Goal: Information Seeking & Learning: Find specific fact

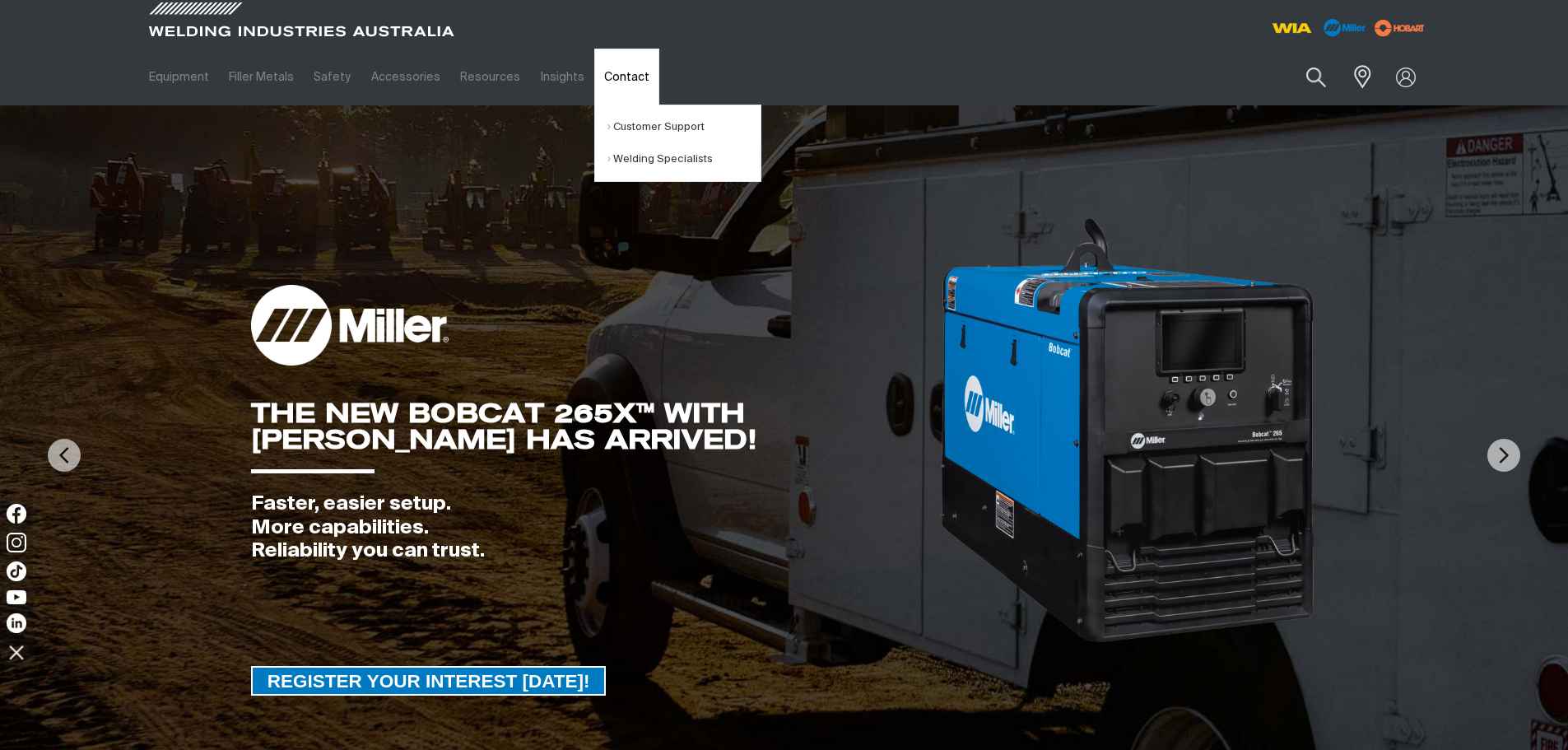
click at [594, 94] on link "Contact" at bounding box center [627, 77] width 65 height 57
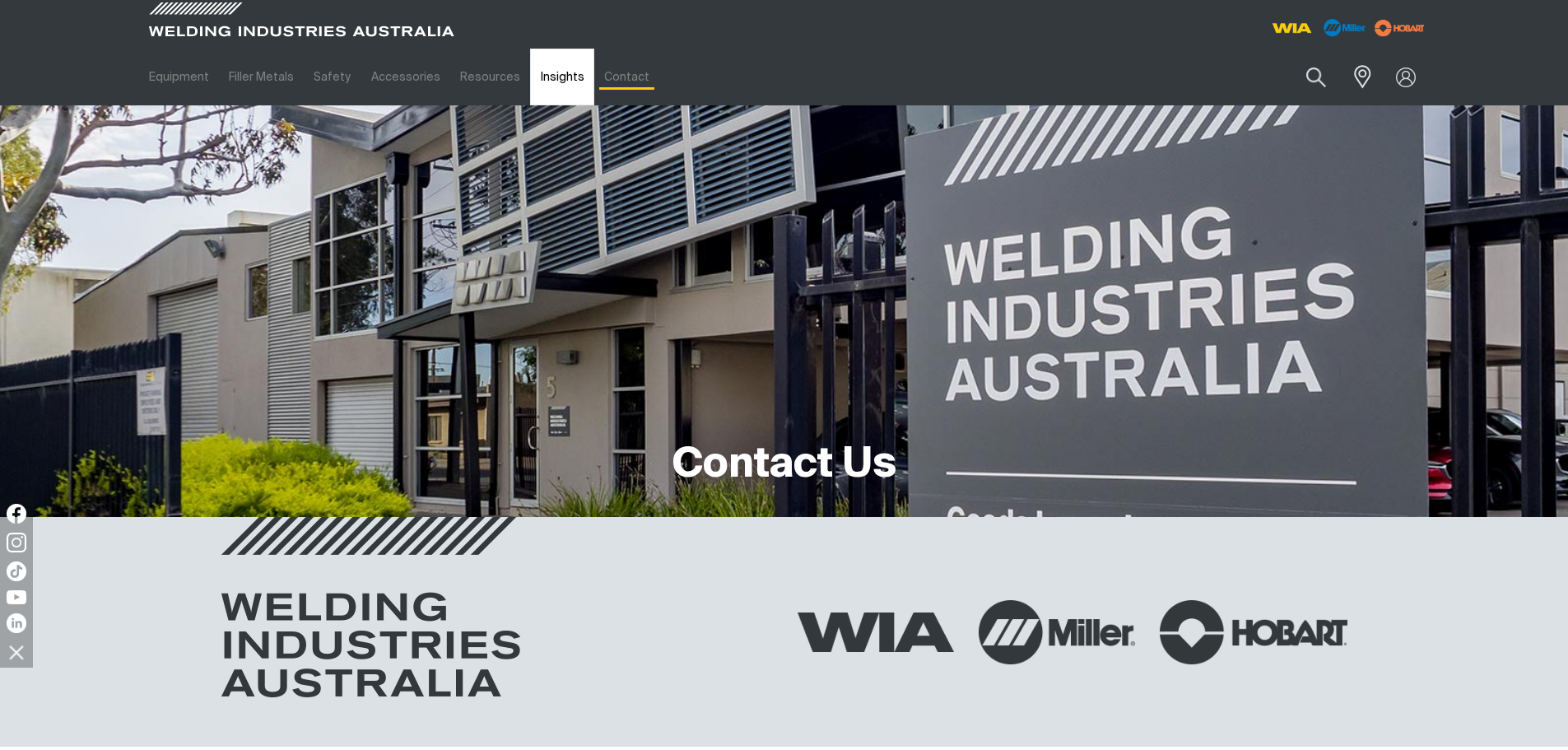
click at [559, 86] on link "Insights" at bounding box center [562, 77] width 63 height 57
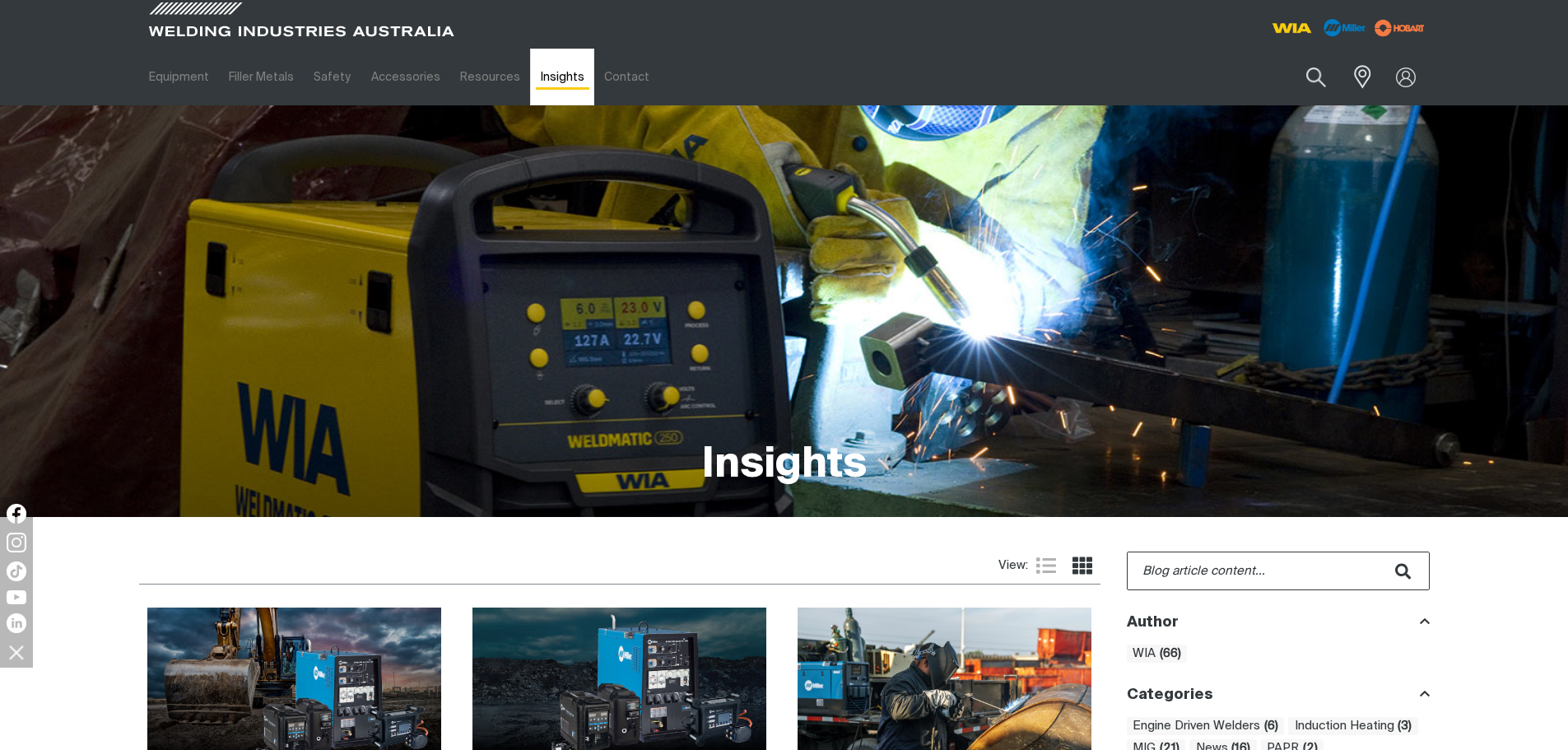
click at [578, 83] on link "Insights" at bounding box center [562, 77] width 63 height 57
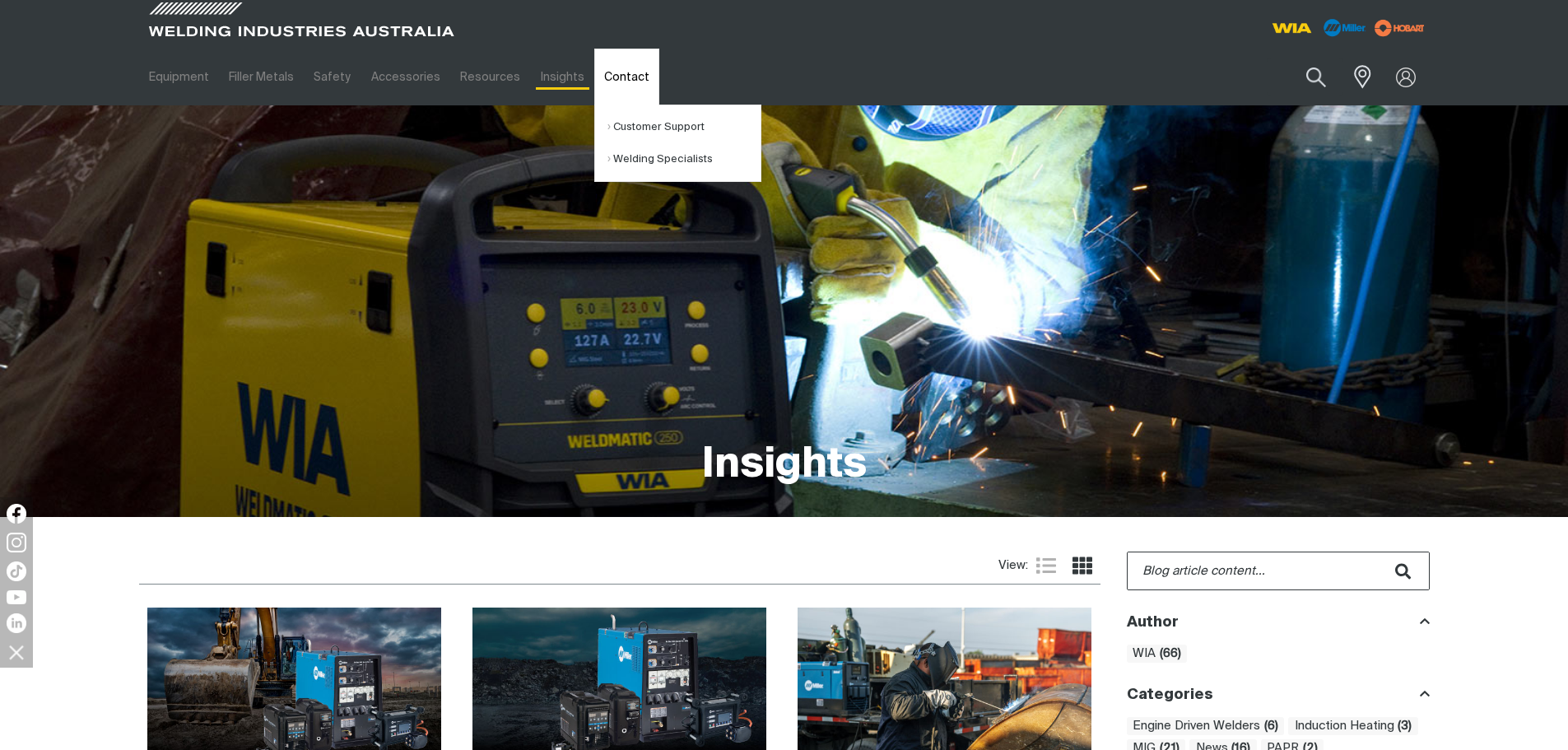
click at [634, 82] on link "Contact" at bounding box center [627, 77] width 65 height 57
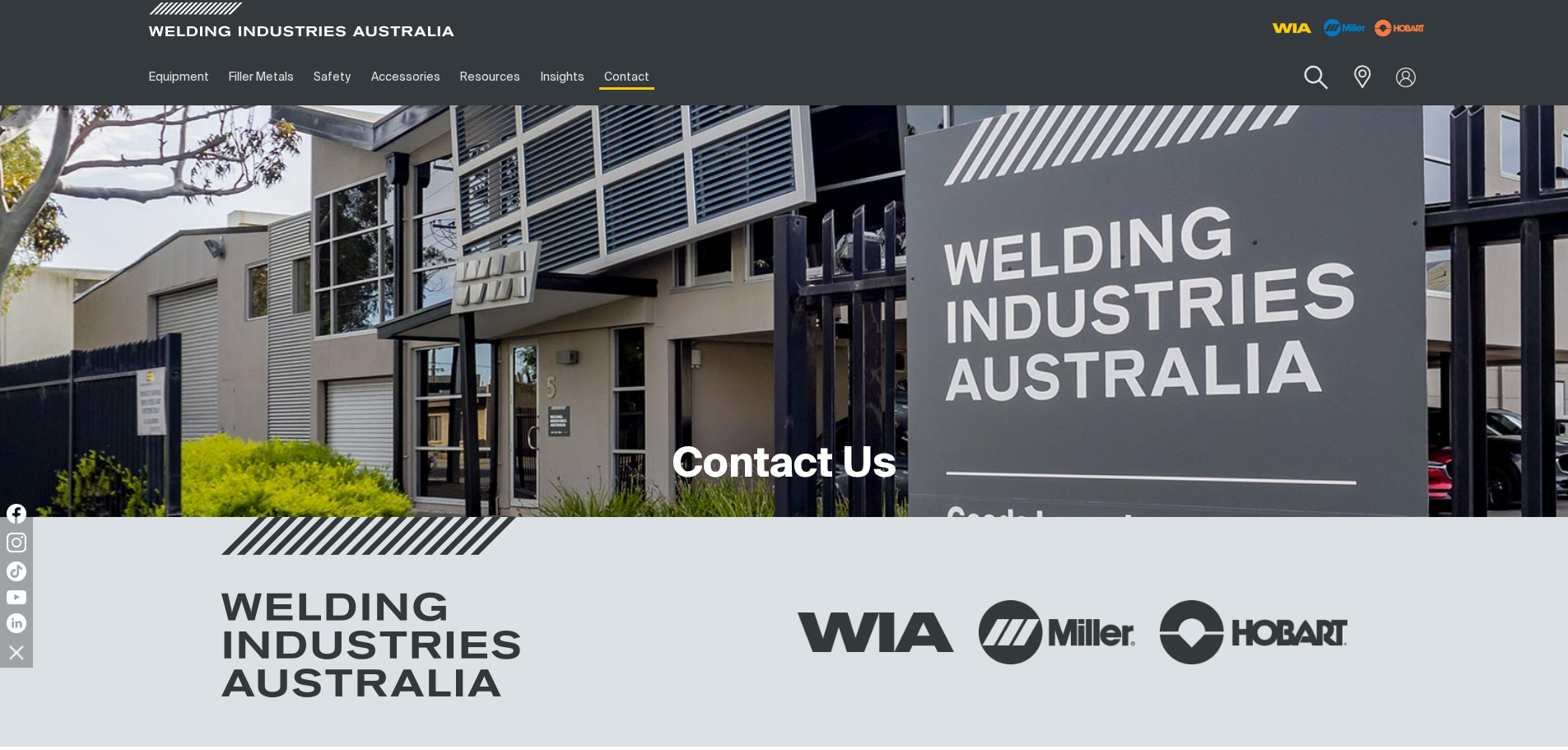
click at [1309, 80] on button "Search products" at bounding box center [1316, 78] width 67 height 47
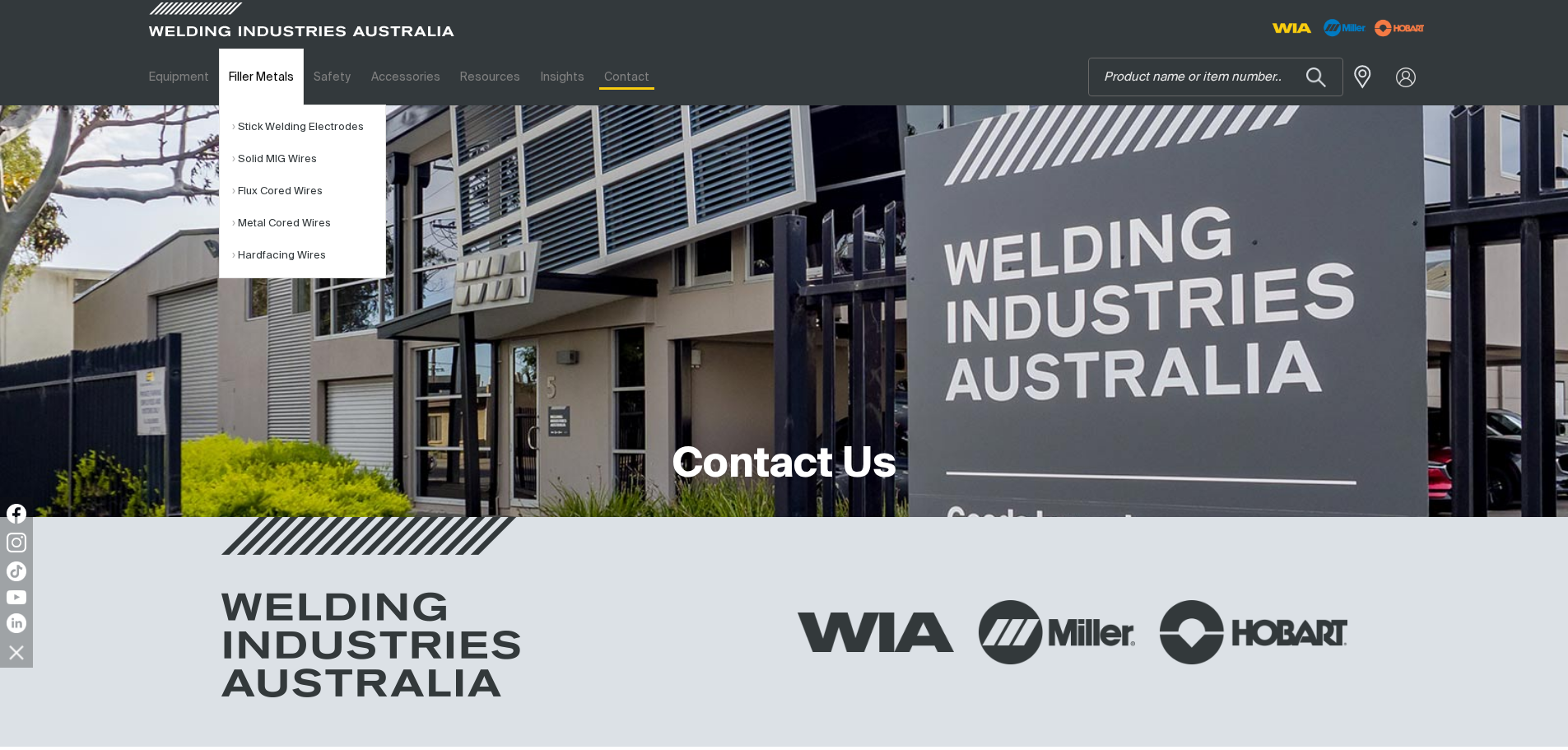
click at [272, 95] on link "Filler Metals" at bounding box center [262, 77] width 85 height 57
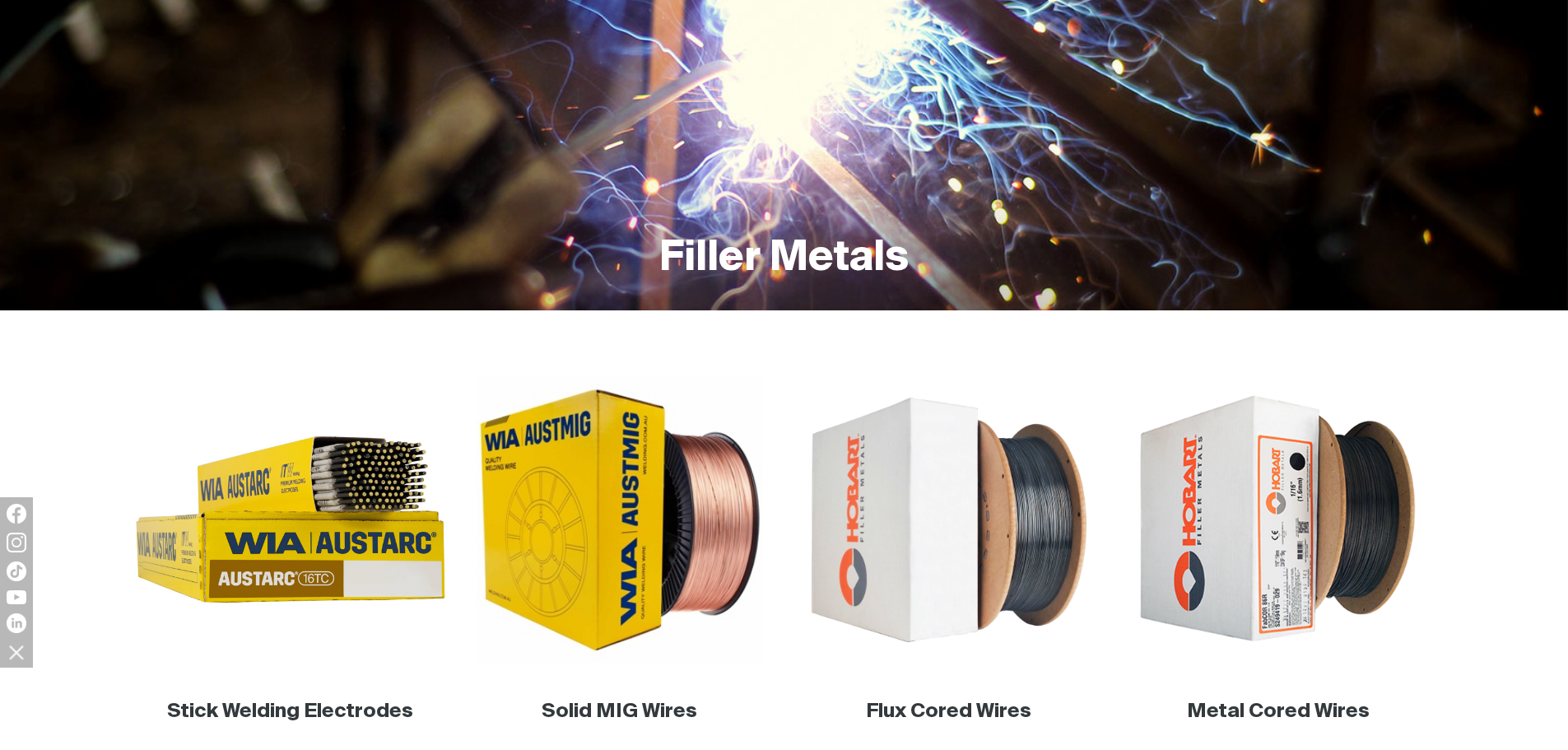
scroll to position [329, 0]
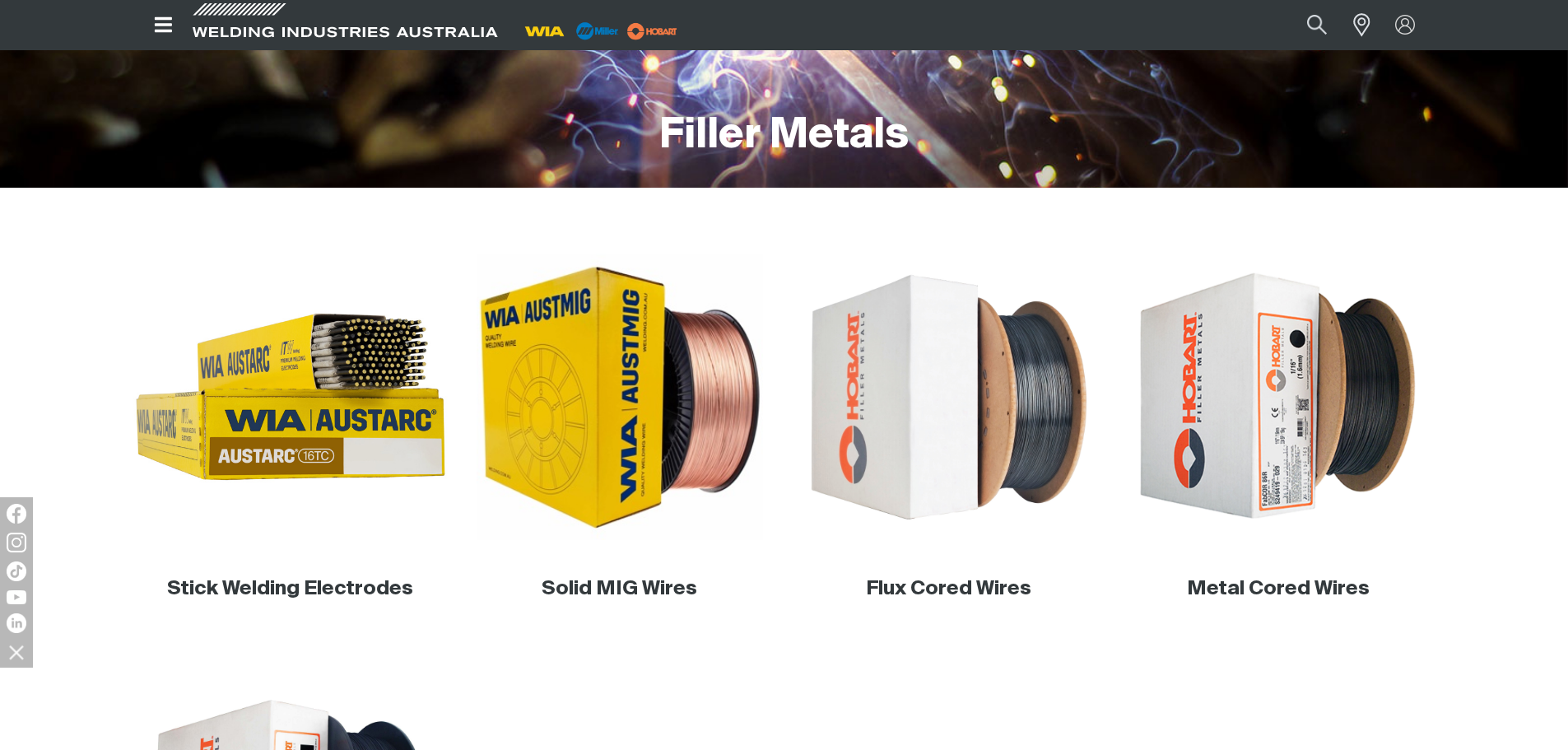
click at [257, 455] on img at bounding box center [290, 397] width 315 height 315
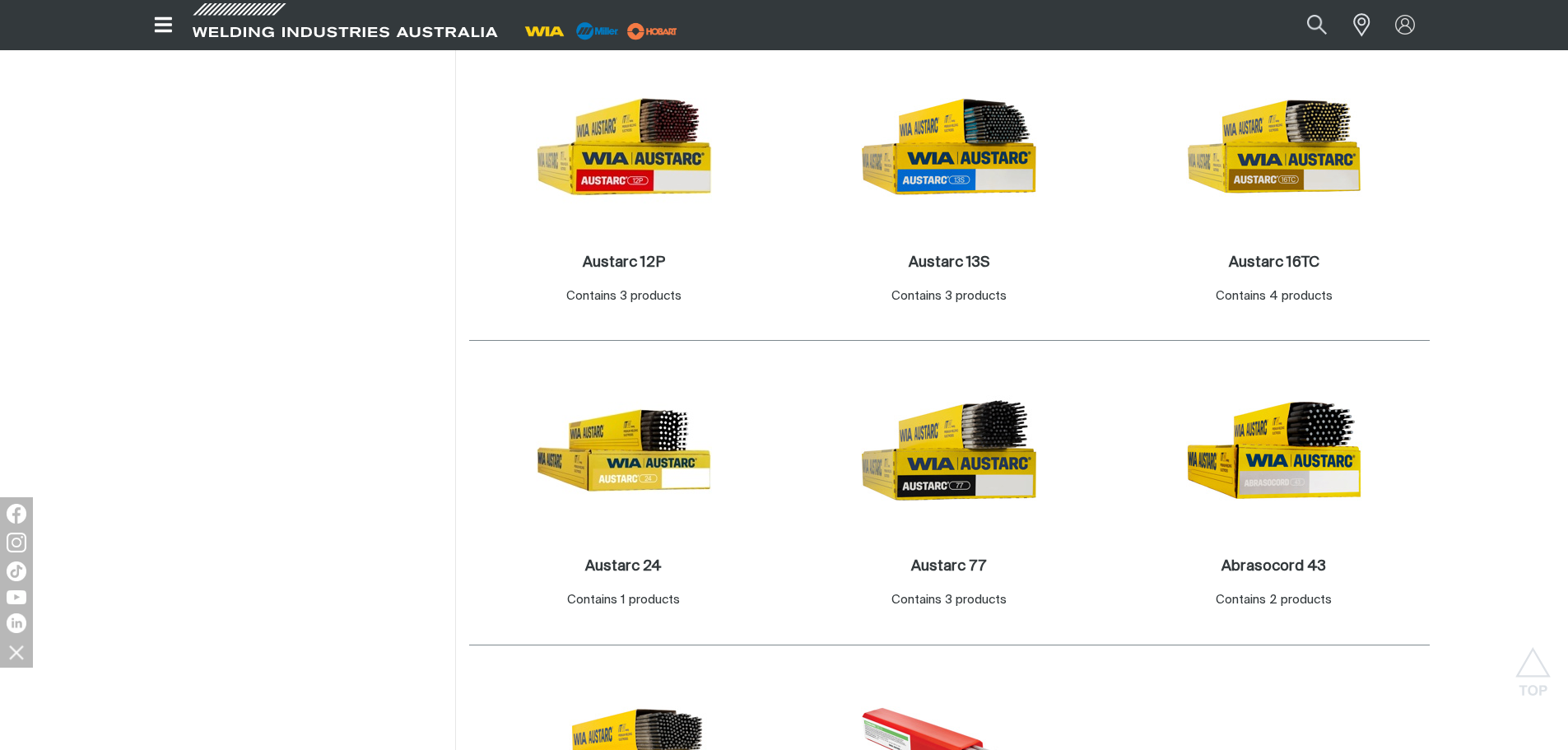
scroll to position [905, 0]
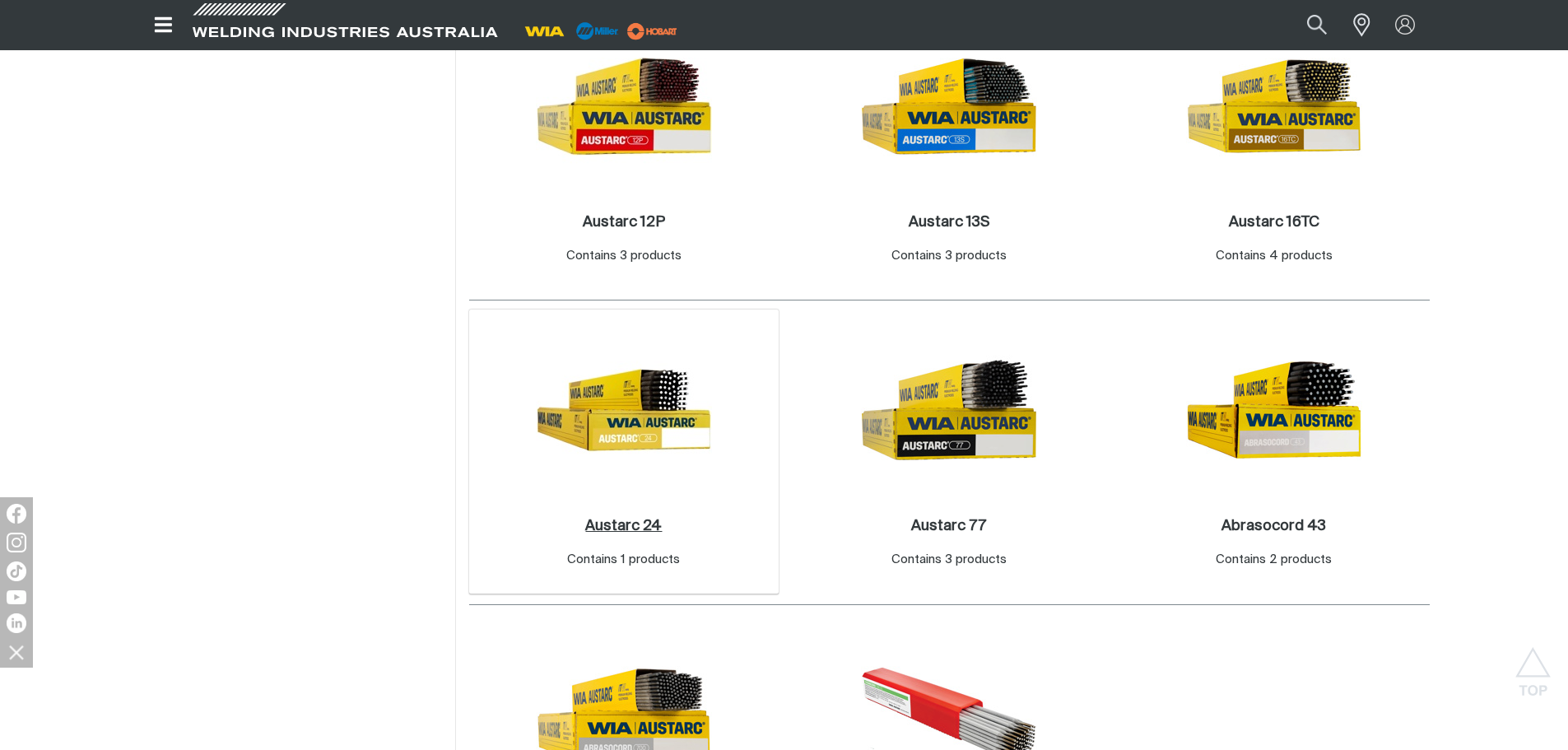
click at [611, 522] on h2 "Austarc 24 ." at bounding box center [623, 525] width 77 height 14
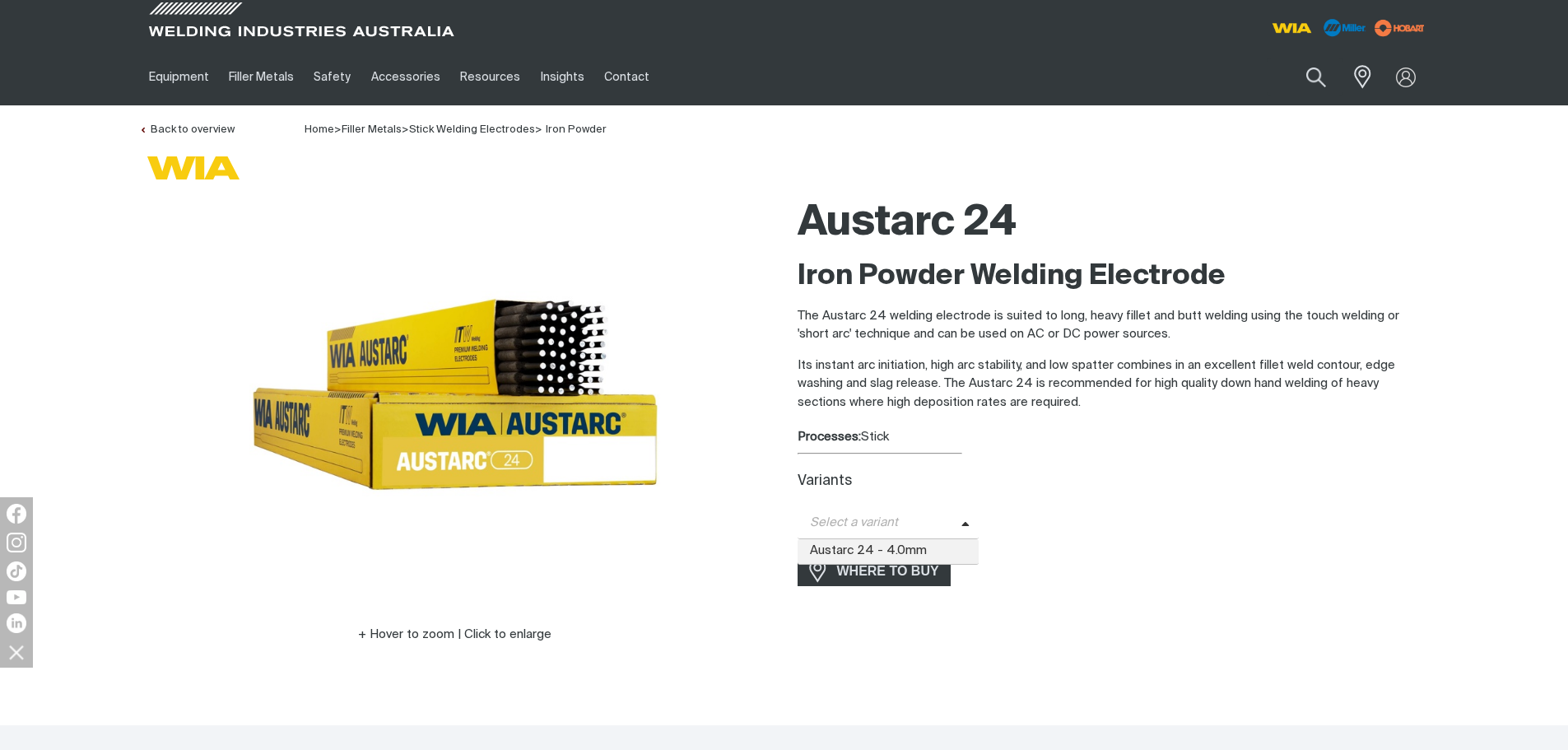
click at [844, 527] on span "Select a variant" at bounding box center [879, 523] width 164 height 19
click at [849, 547] on span "Austarc 24 - 4.0mm" at bounding box center [888, 551] width 182 height 24
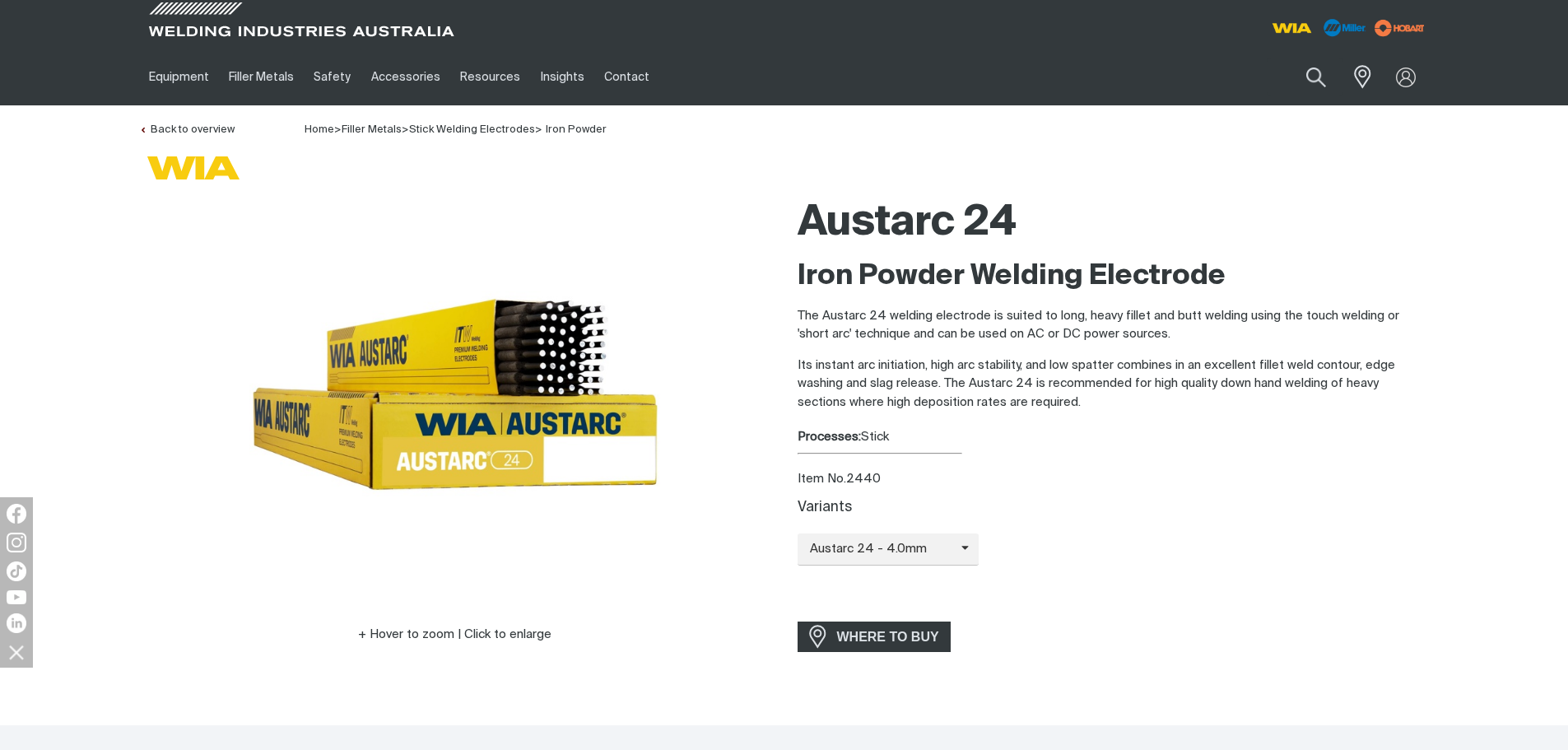
click at [869, 478] on div "Item No. 2440" at bounding box center [1113, 479] width 632 height 19
copy div "2440"
click at [1302, 71] on button "Search products" at bounding box center [1316, 78] width 67 height 47
click at [1125, 76] on input "Search" at bounding box center [1216, 77] width 254 height 37
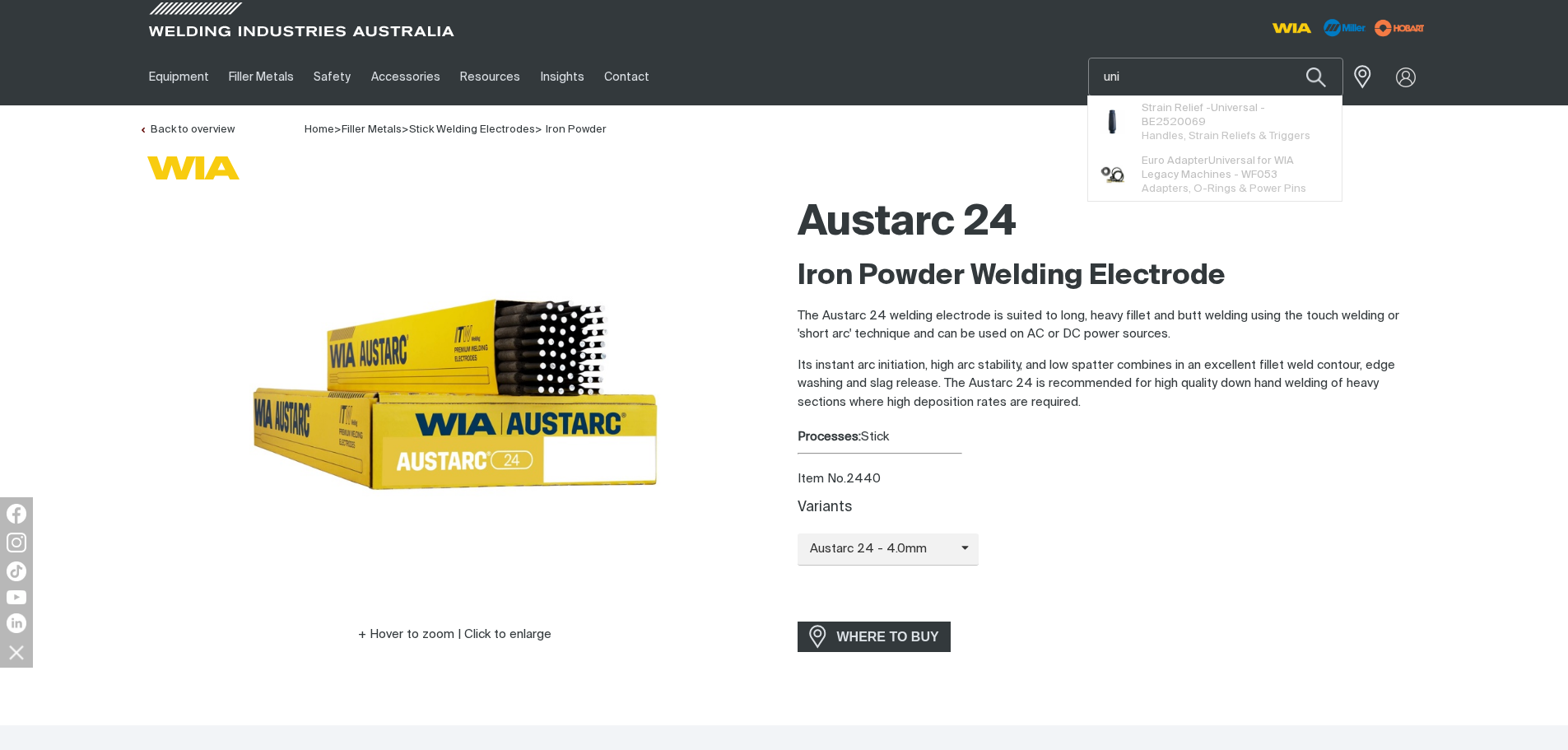
type input "uni"
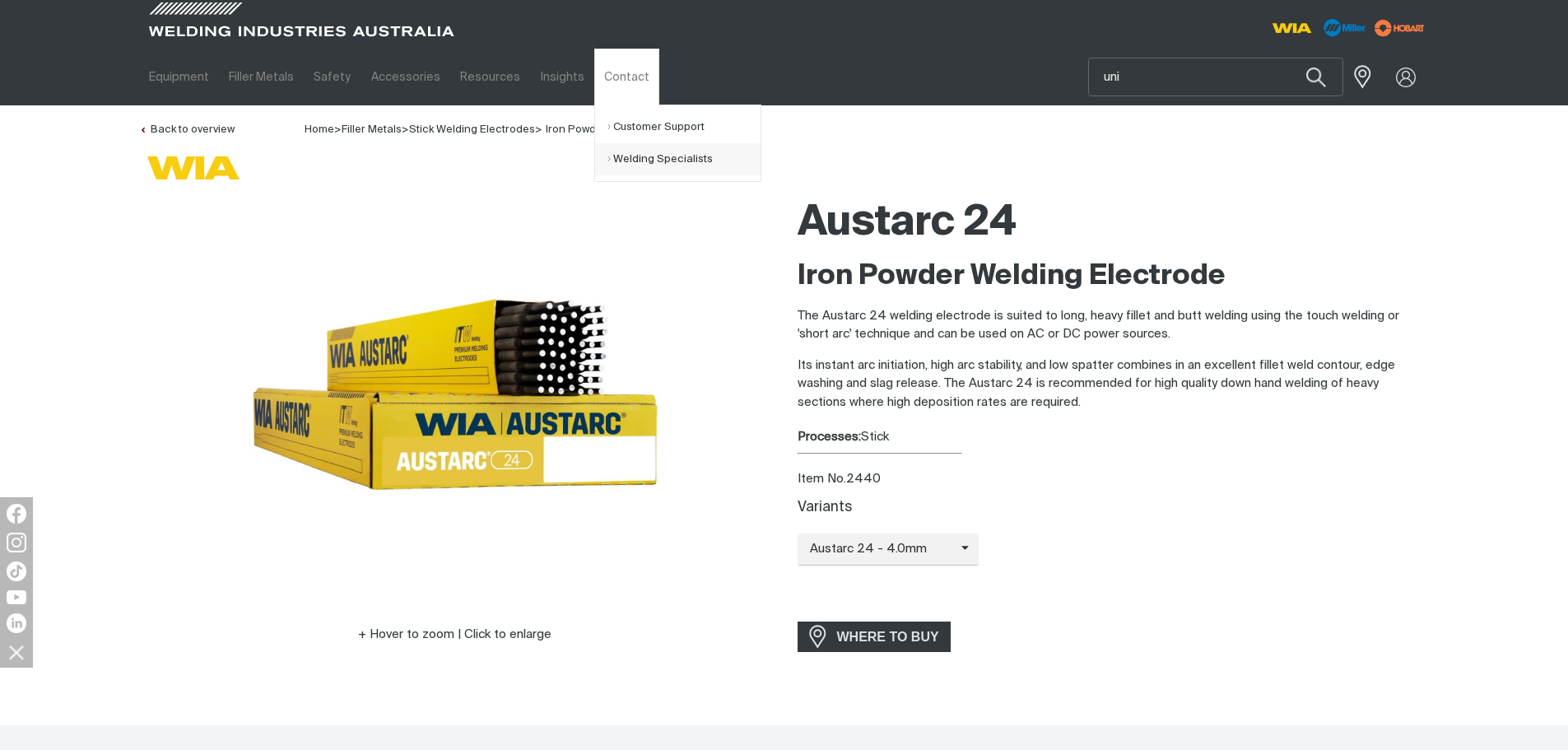
click at [631, 169] on link "Welding Specialists" at bounding box center [684, 159] width 153 height 32
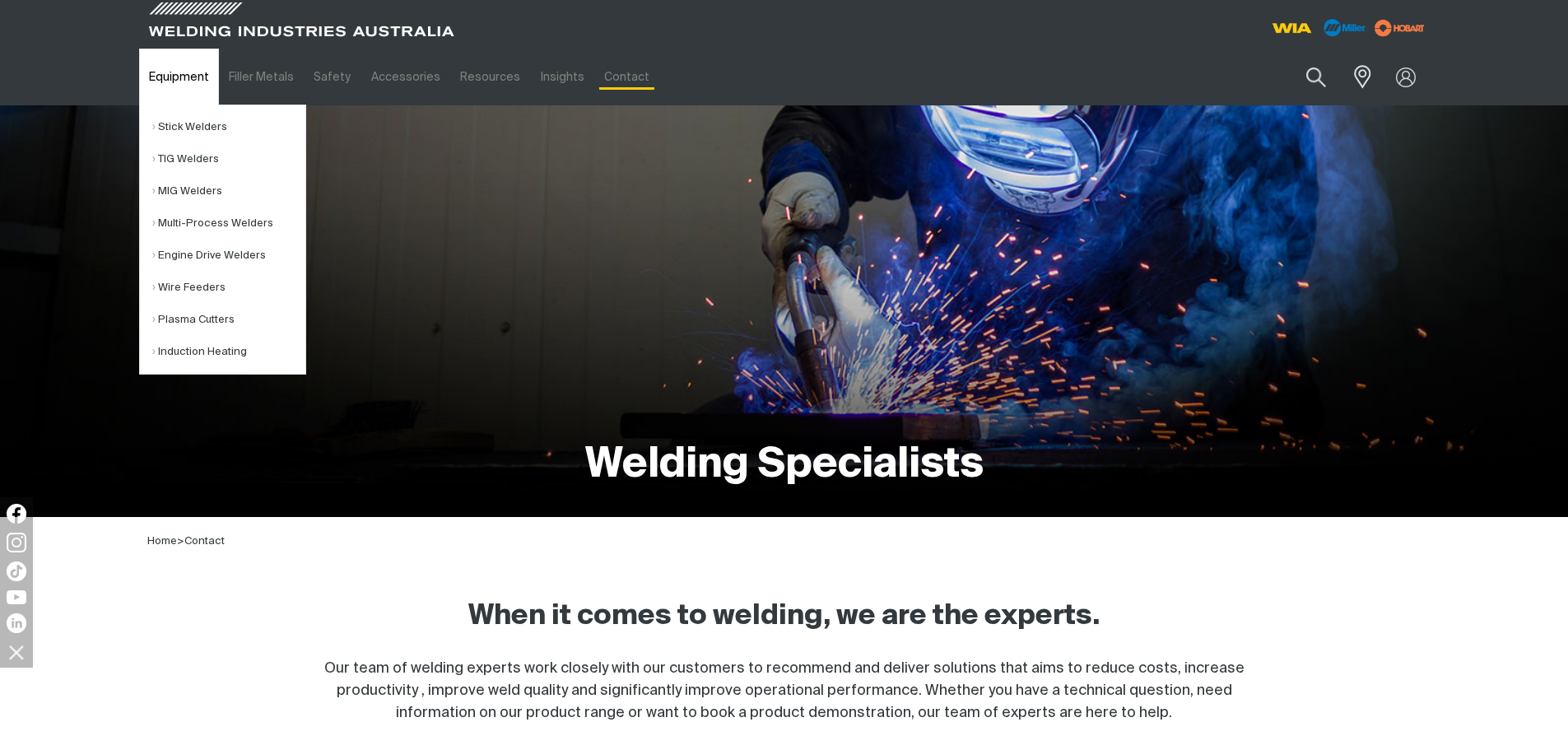
click at [159, 86] on link "Equipment" at bounding box center [179, 77] width 80 height 57
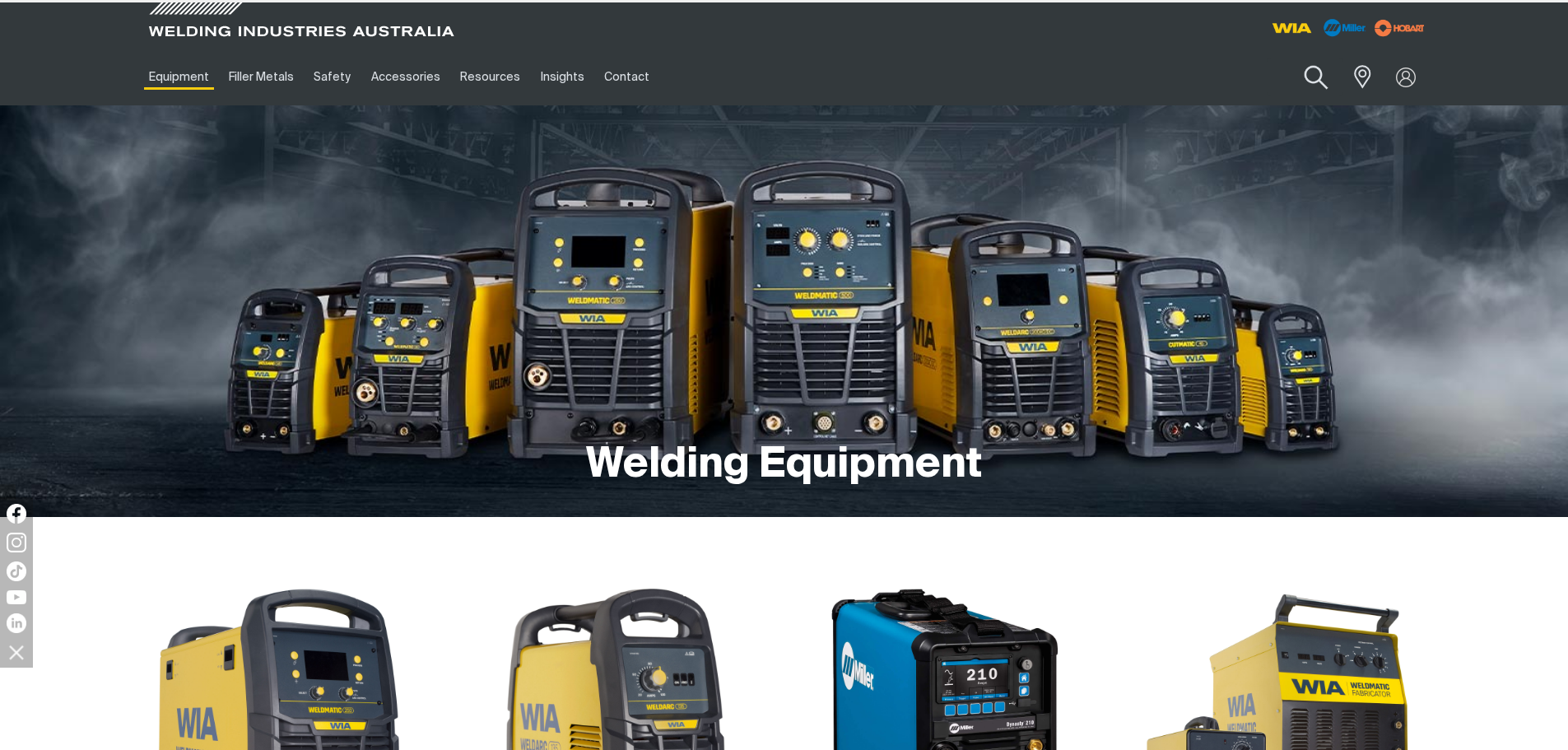
click at [1329, 80] on button "Search products" at bounding box center [1316, 78] width 67 height 47
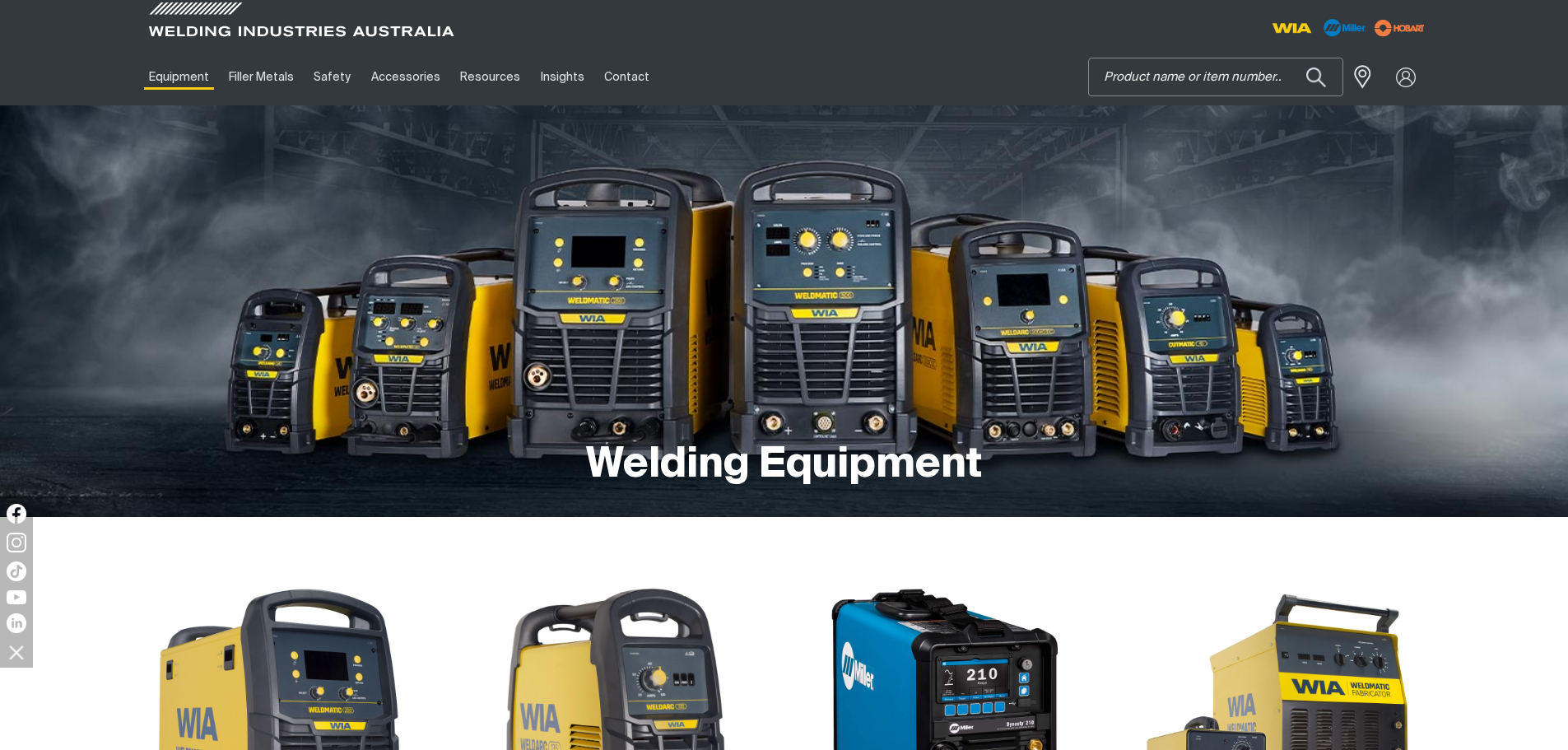
click at [1223, 83] on input "Search" at bounding box center [1216, 77] width 254 height 37
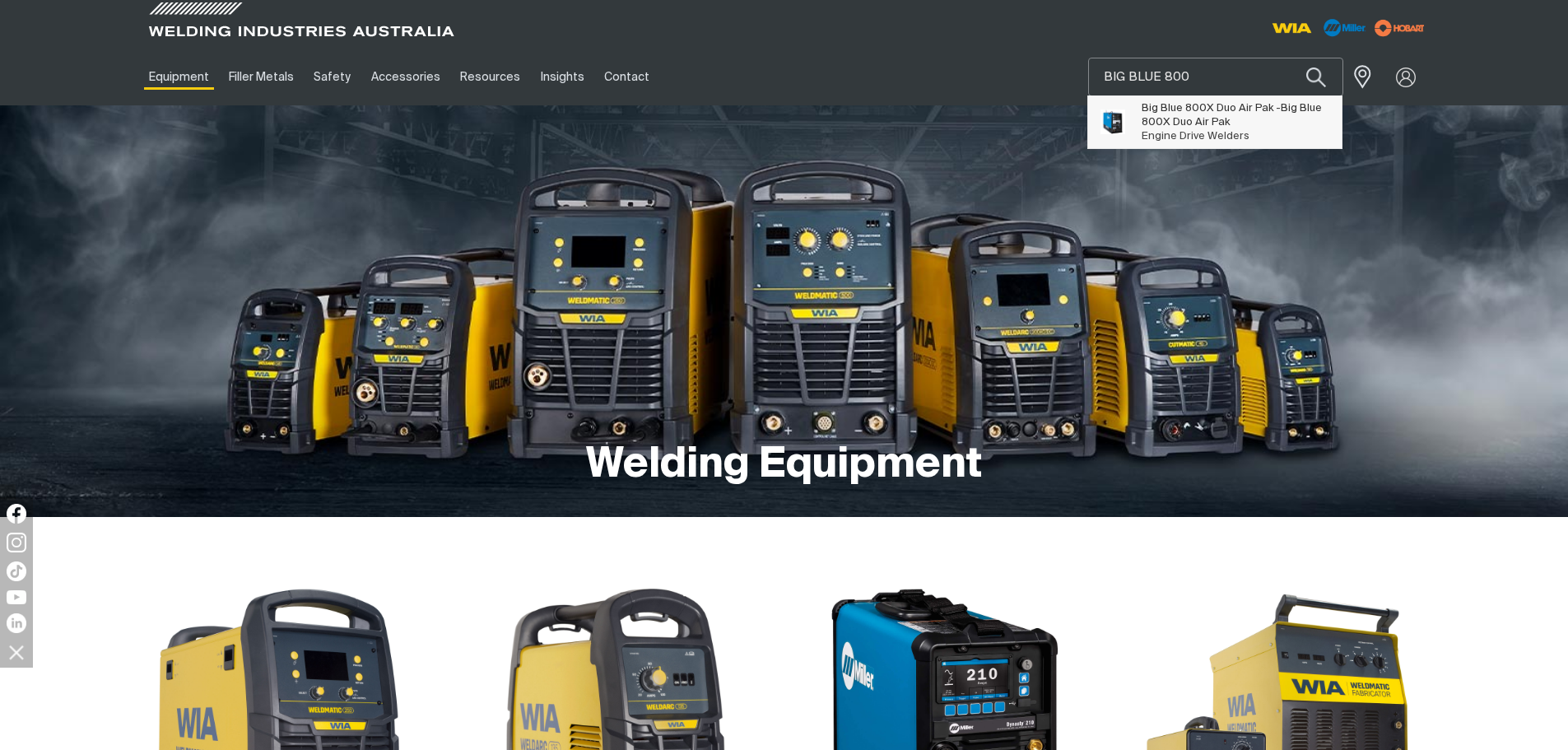
type input "BIG BLUE 800"
click at [1224, 115] on span "Big Blue 800 X Duo Air Pak - Big Blue 800 X Duo Air Pak" at bounding box center [1236, 115] width 188 height 28
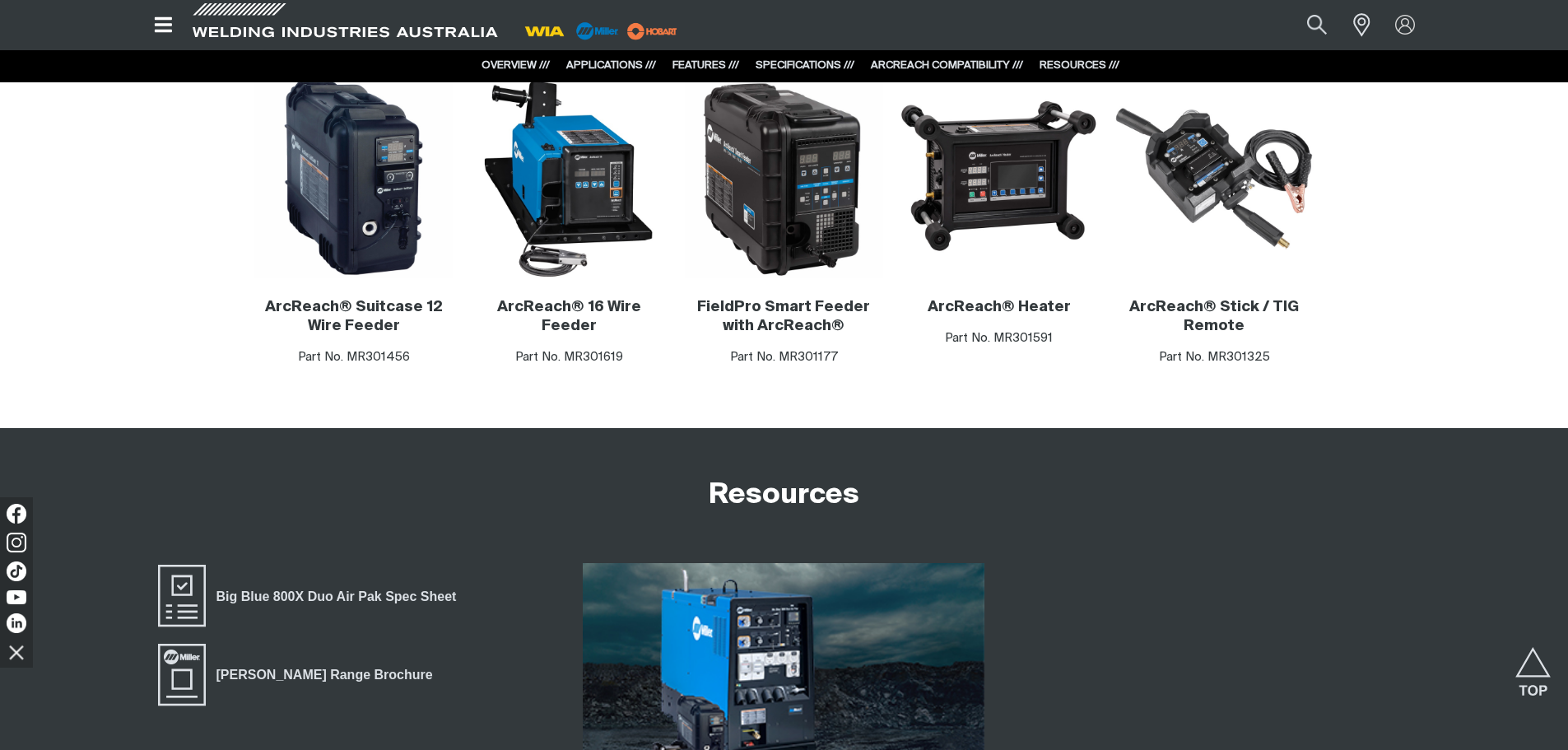
scroll to position [4445, 0]
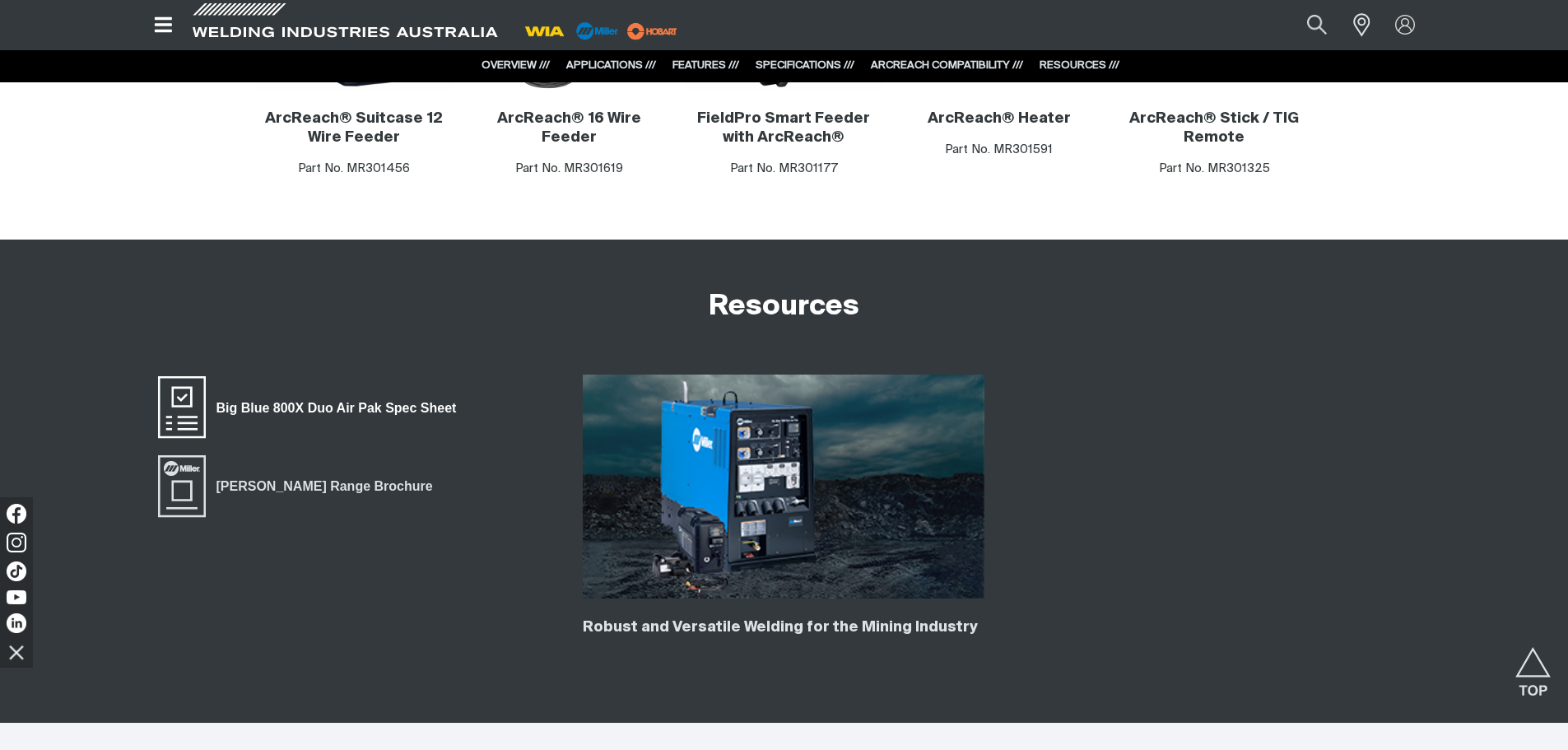
click at [411, 409] on span "Big Blue 800X Duo Air Pak Spec Sheet" at bounding box center [336, 408] width 262 height 22
